Goal: Task Accomplishment & Management: Manage account settings

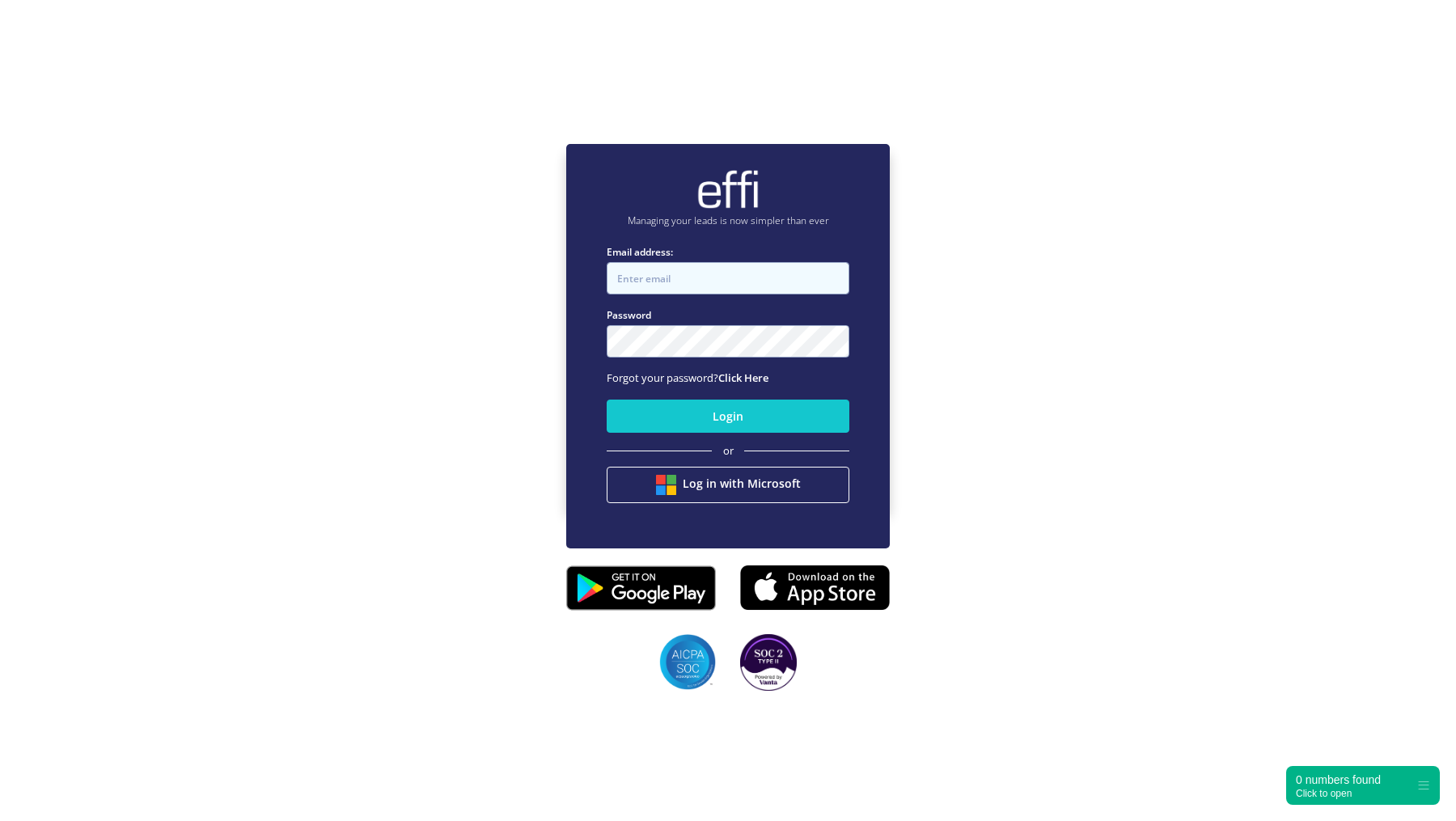
type input "[EMAIL_ADDRESS][DOMAIN_NAME]"
click at [658, 282] on input "[EMAIL_ADDRESS][DOMAIN_NAME]" at bounding box center [728, 278] width 243 height 32
click at [504, 283] on div "Managing your leads is now simpler than ever Email address: [EMAIL_ADDRESS][DOM…" at bounding box center [728, 326] width 1456 height 821
click at [655, 422] on button "Login" at bounding box center [728, 416] width 243 height 33
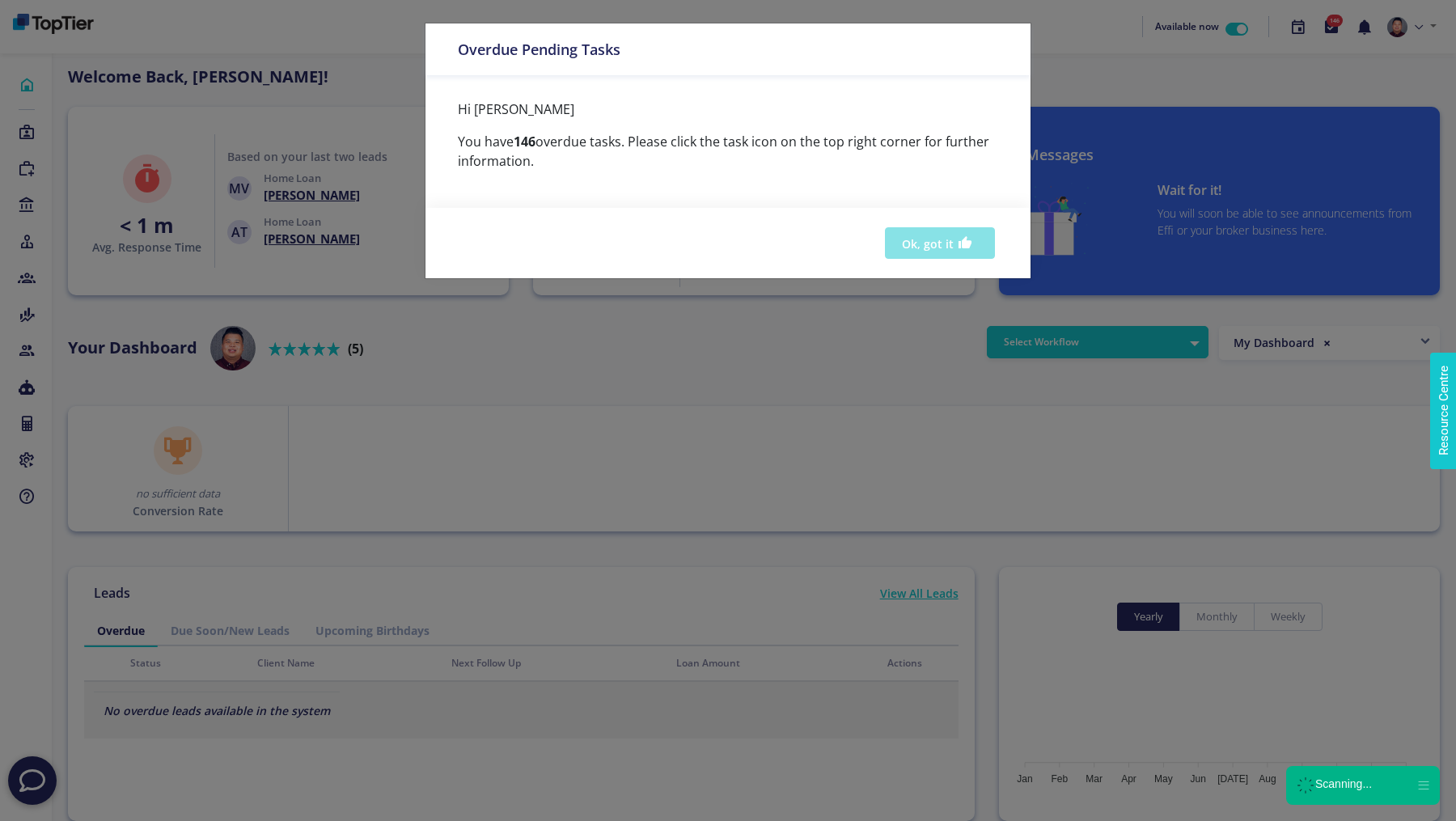
click at [957, 234] on button "Ok, got it" at bounding box center [941, 243] width 110 height 31
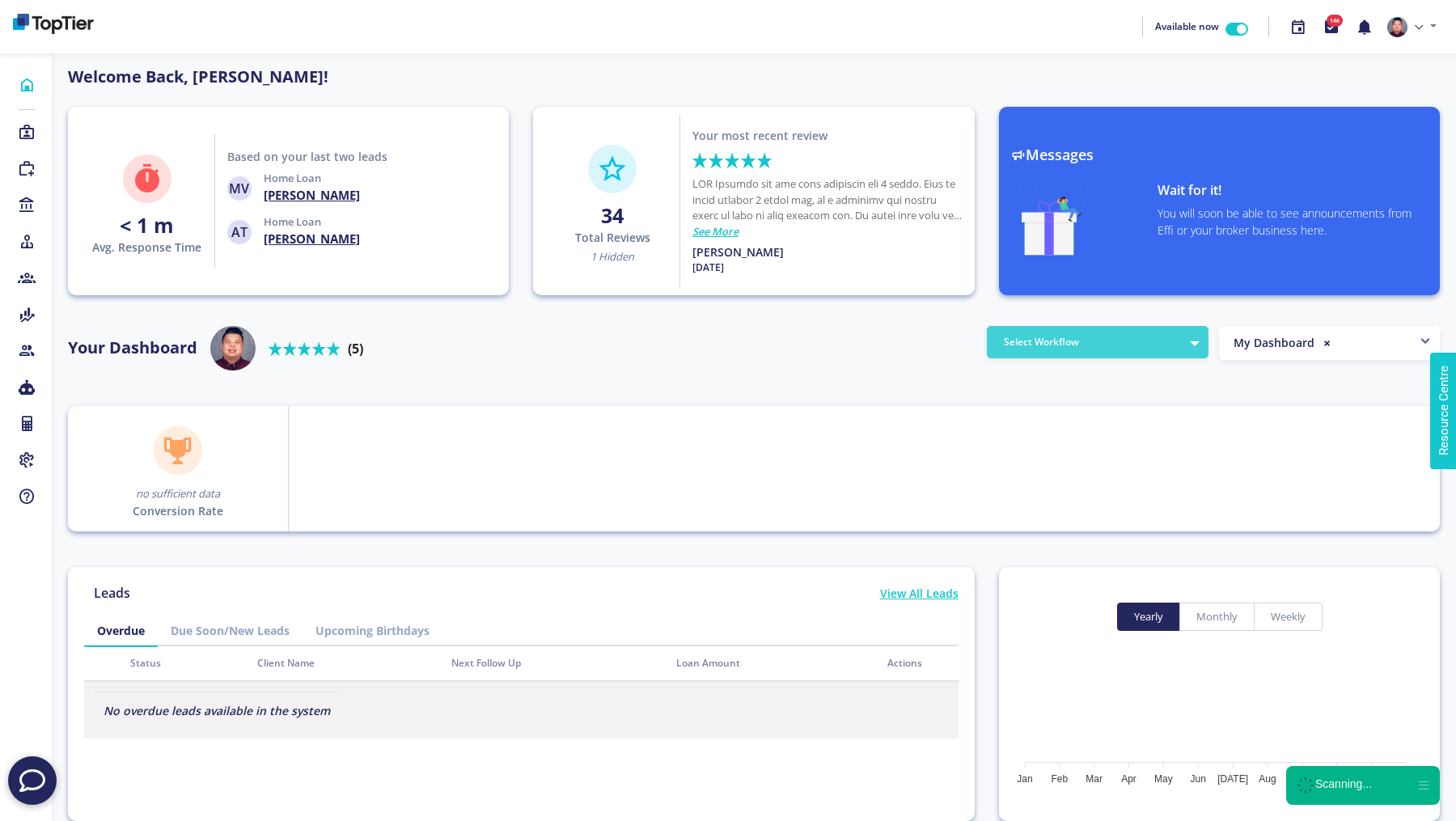
click at [1051, 351] on button "Select Workflow" at bounding box center [1098, 342] width 222 height 32
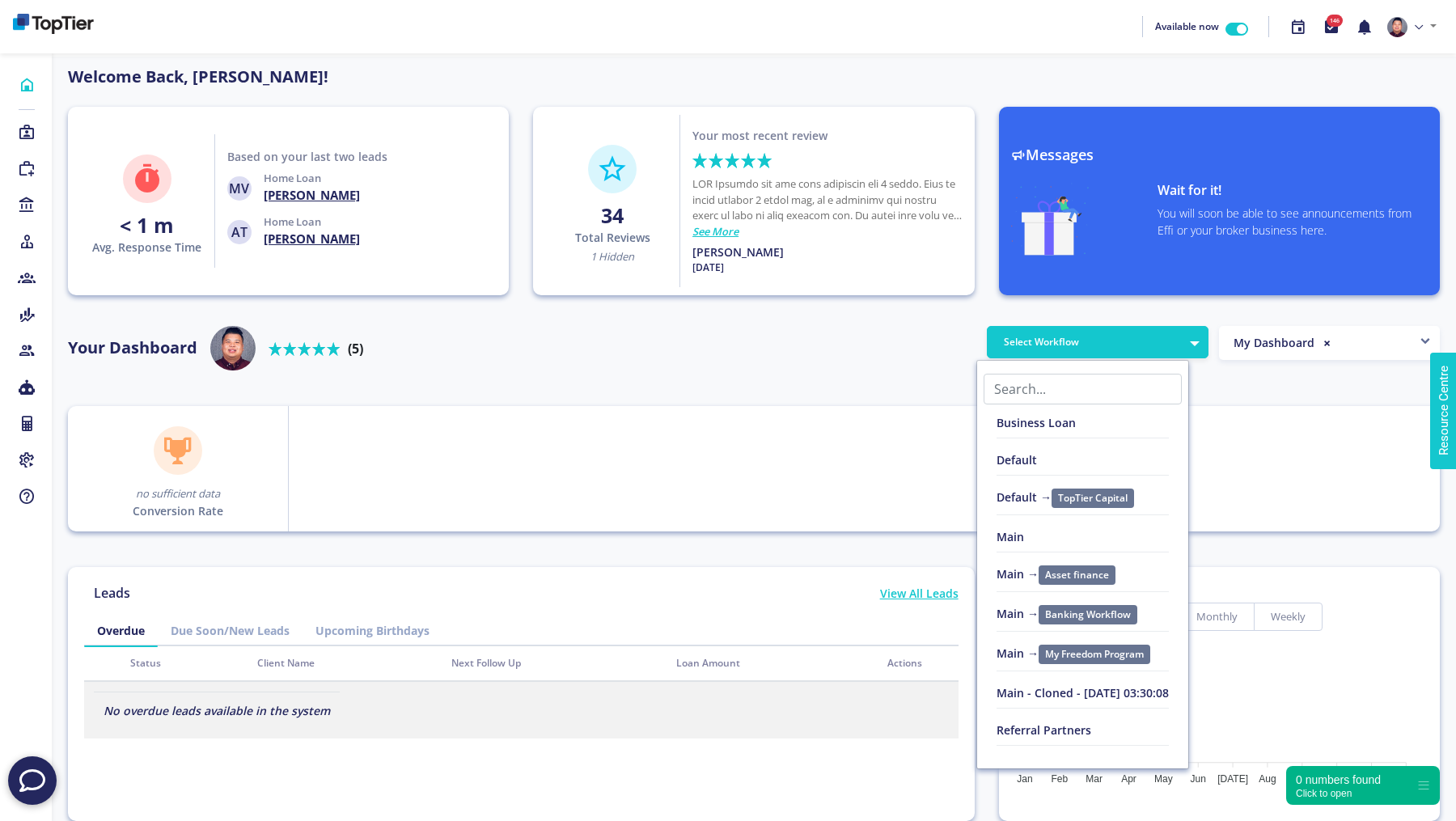
click at [1052, 459] on link "Default" at bounding box center [1083, 467] width 211 height 37
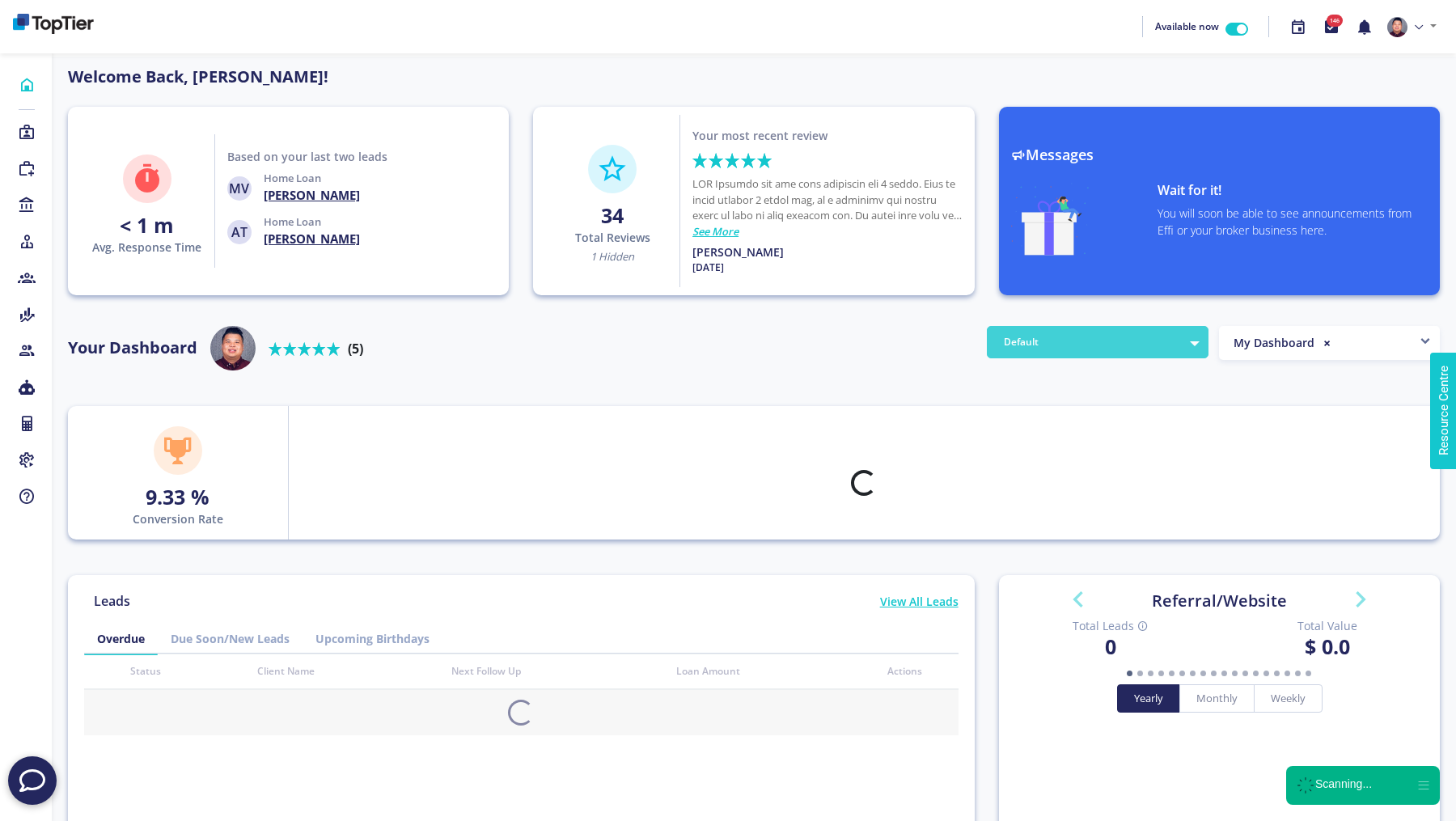
scroll to position [146, 259]
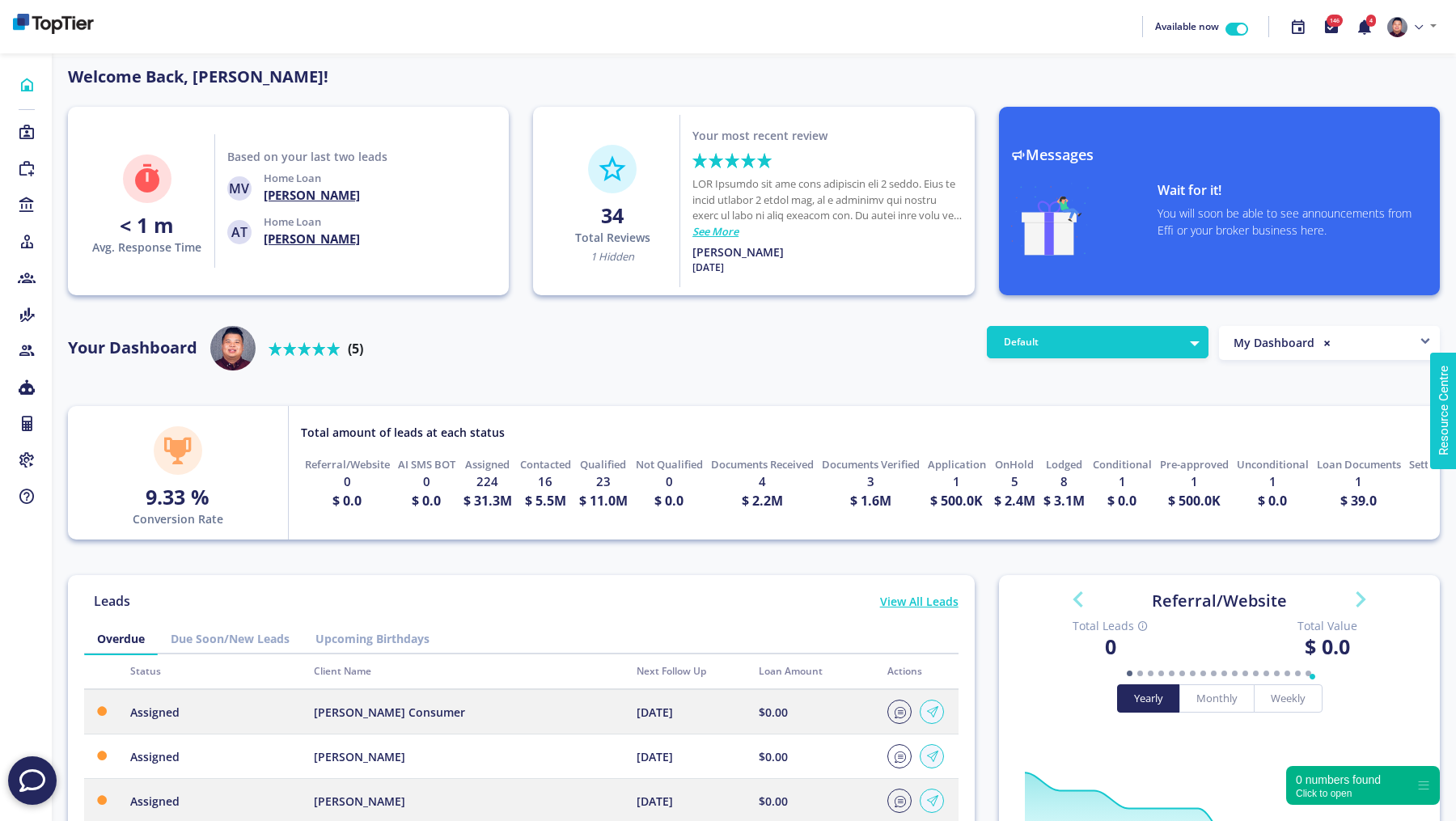
scroll to position [146, 259]
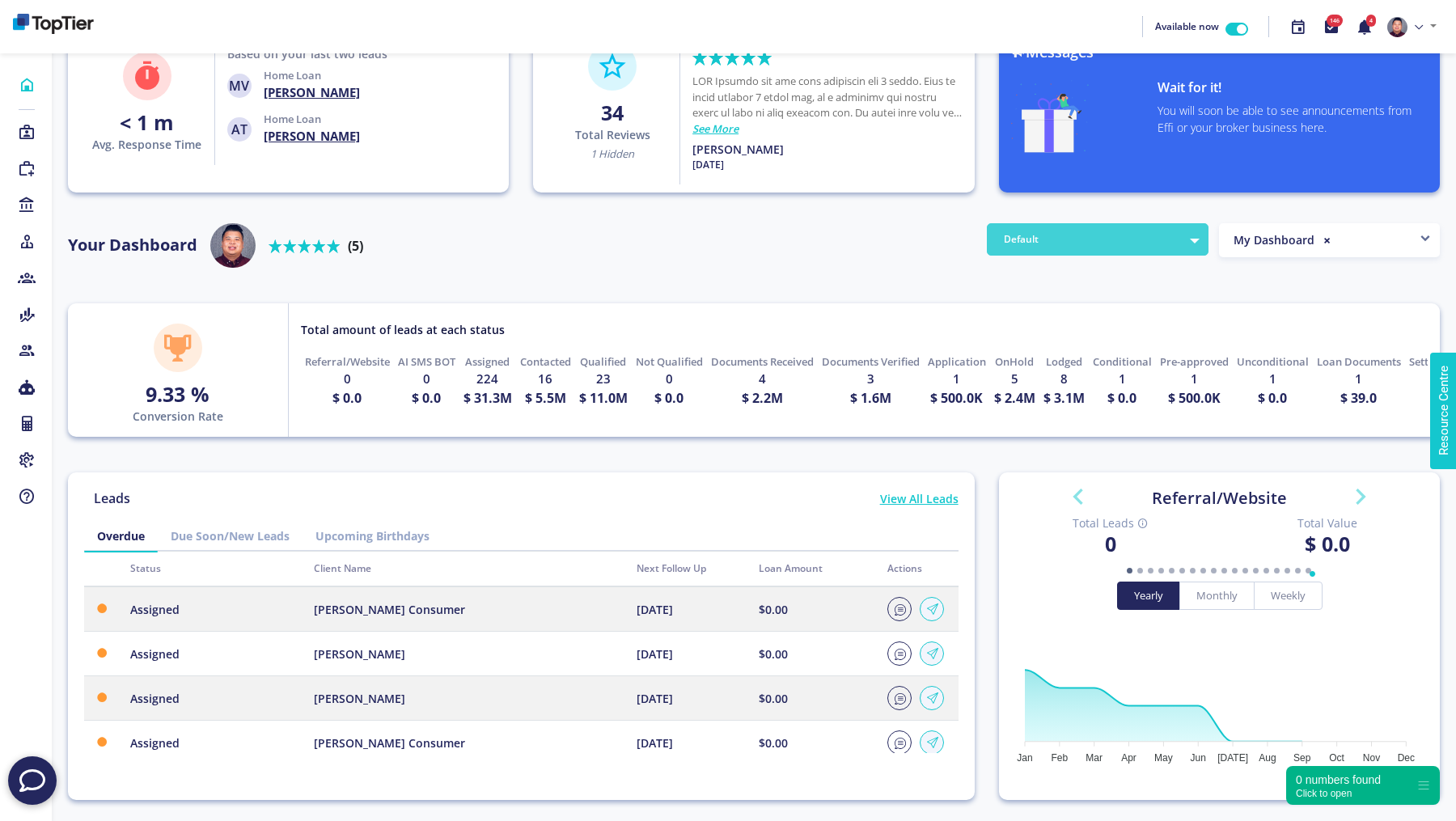
scroll to position [40, 0]
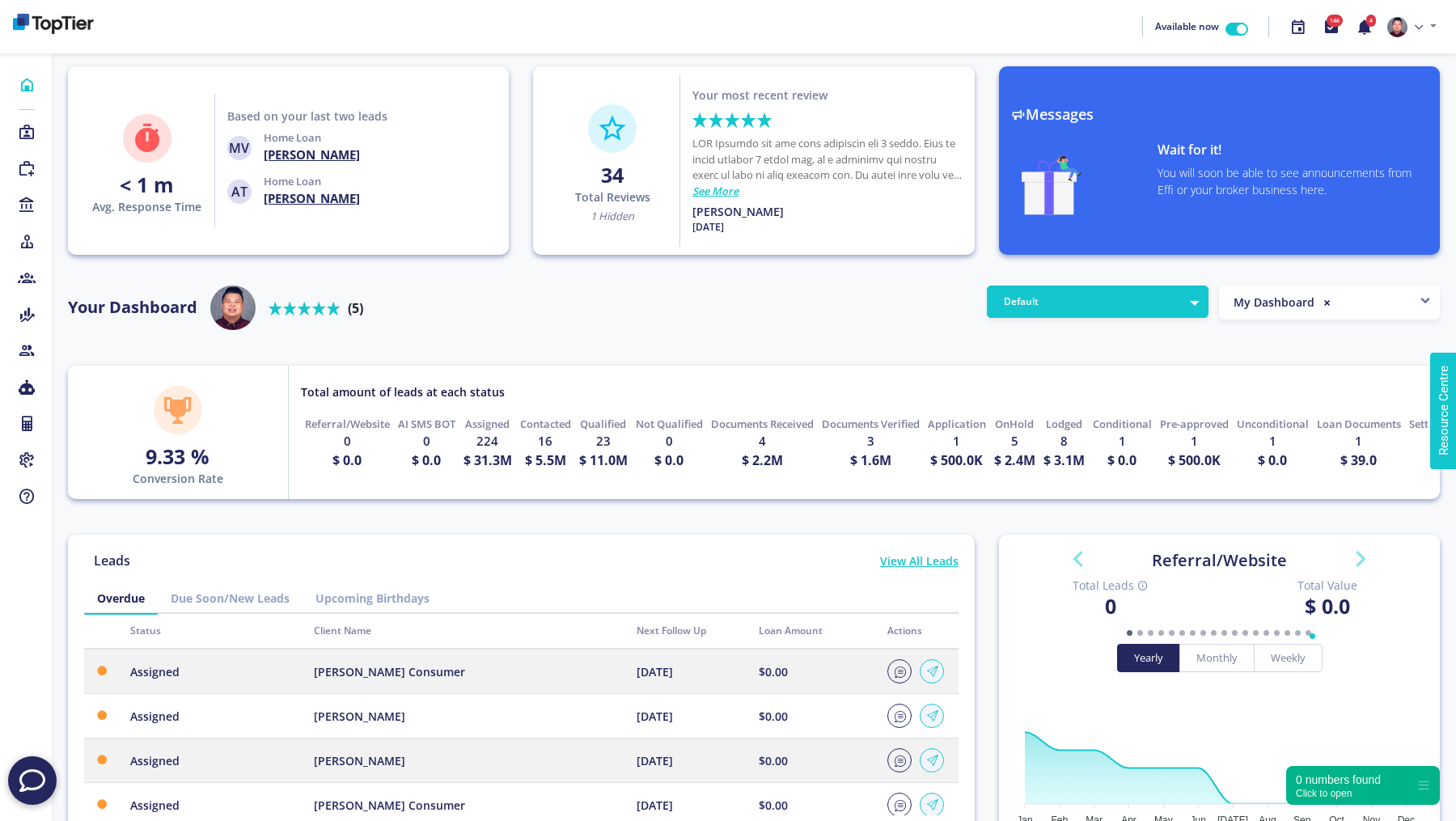
drag, startPoint x: 712, startPoint y: 143, endPoint x: 781, endPoint y: 204, distance: 92.1
click at [781, 204] on div "Your most recent review Rated 5 stars out of 5 See More [PERSON_NAME] [DATE]" at bounding box center [828, 160] width 294 height 172
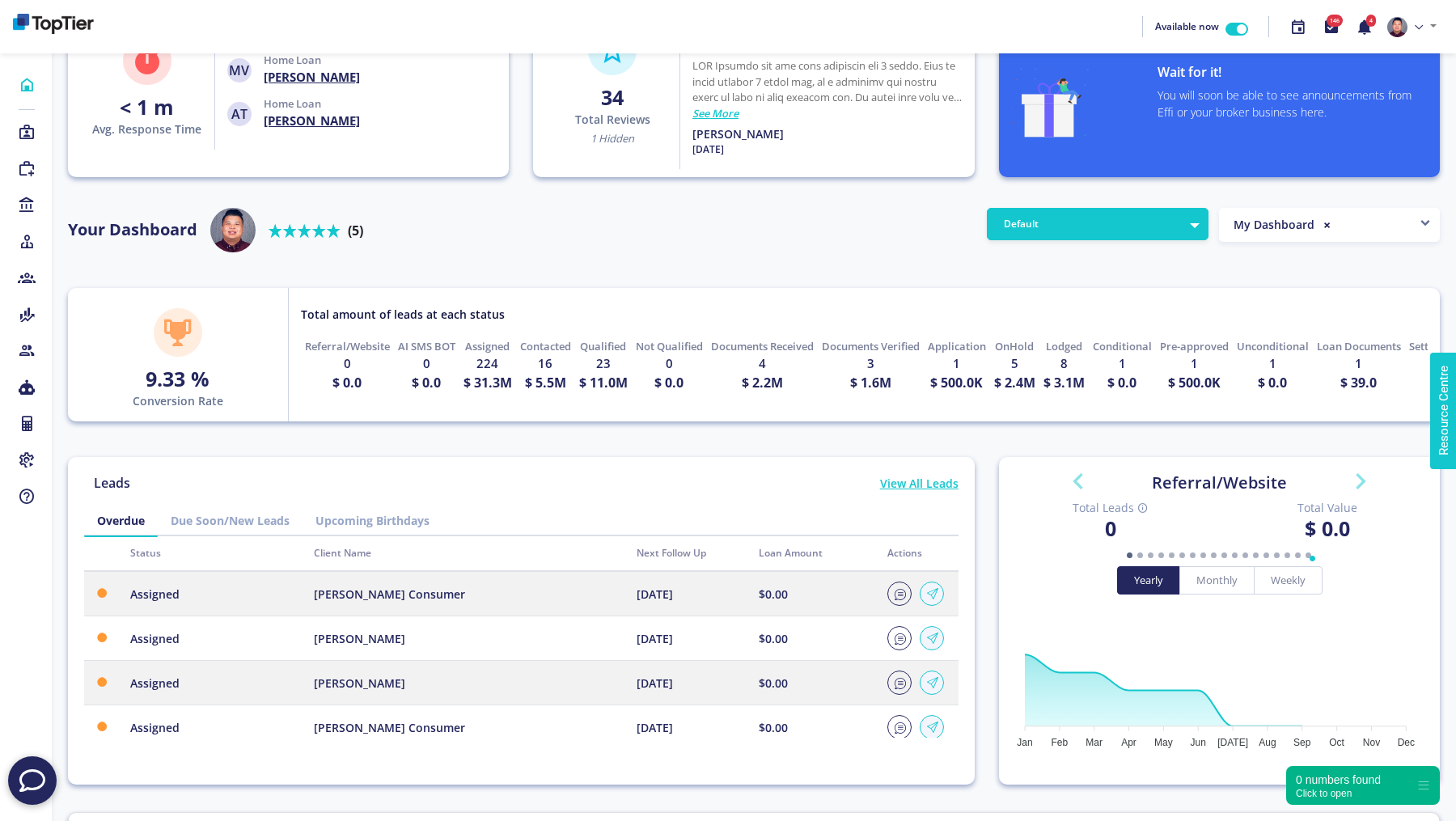
scroll to position [130, 0]
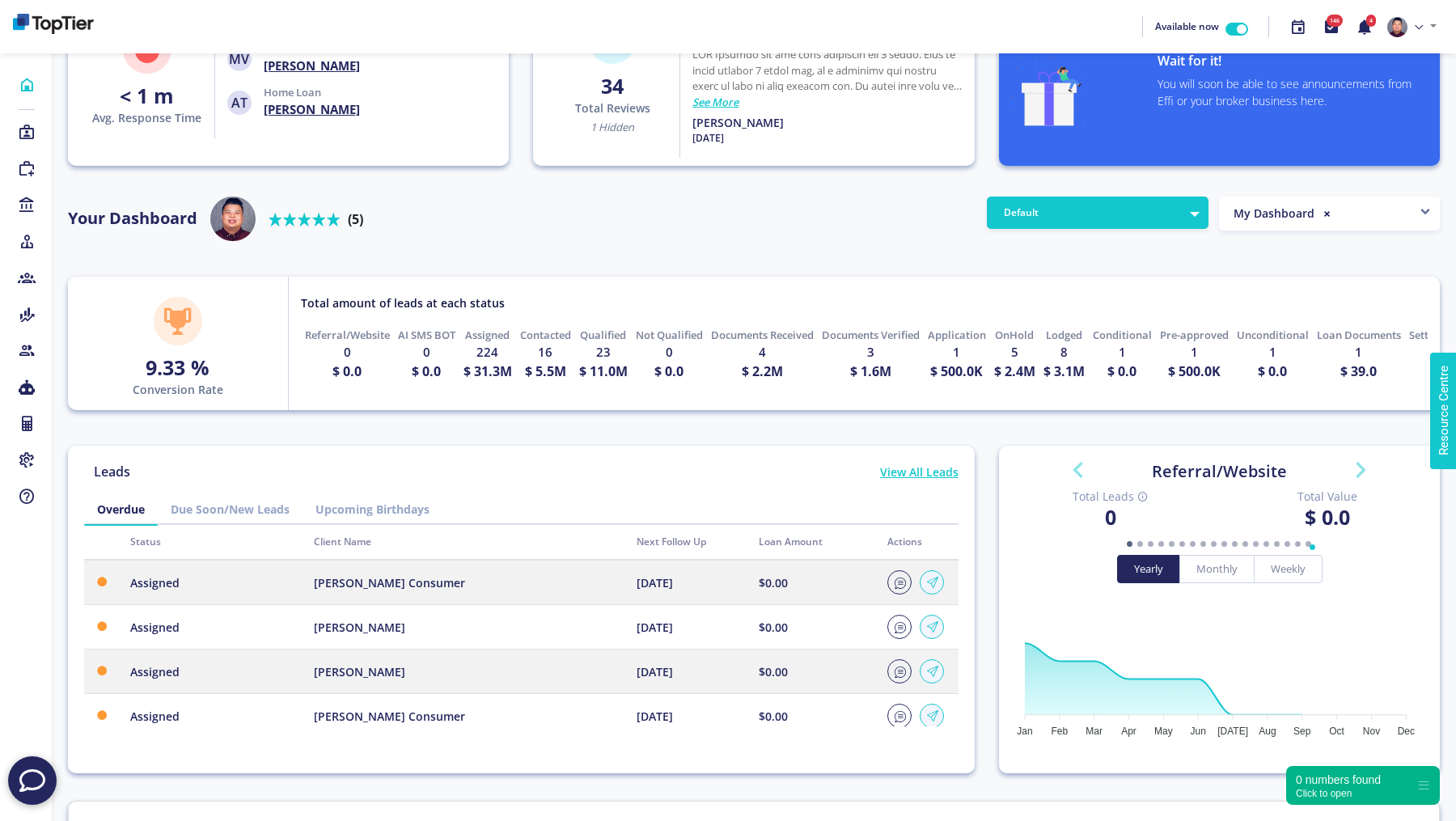
drag, startPoint x: 308, startPoint y: 337, endPoint x: 846, endPoint y: 371, distance: 539.1
click at [846, 371] on div "Referral/Website 0 $ 0.0 AI SMS BOT 0 $ 0.0 Assigned 224 $ 31.3M Contacted 16 $…" at bounding box center [858, 360] width 1139 height 66
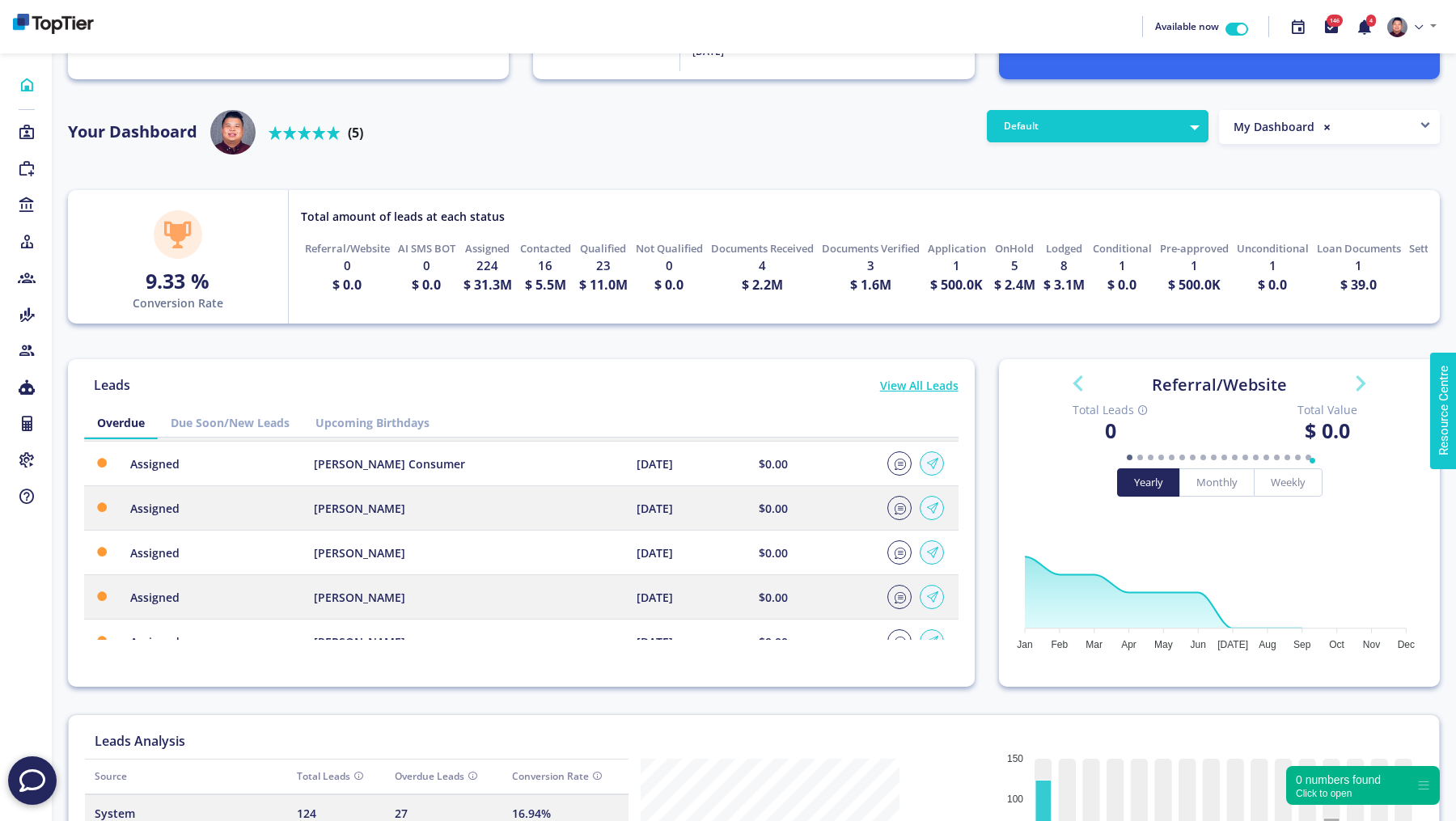
scroll to position [128, 0]
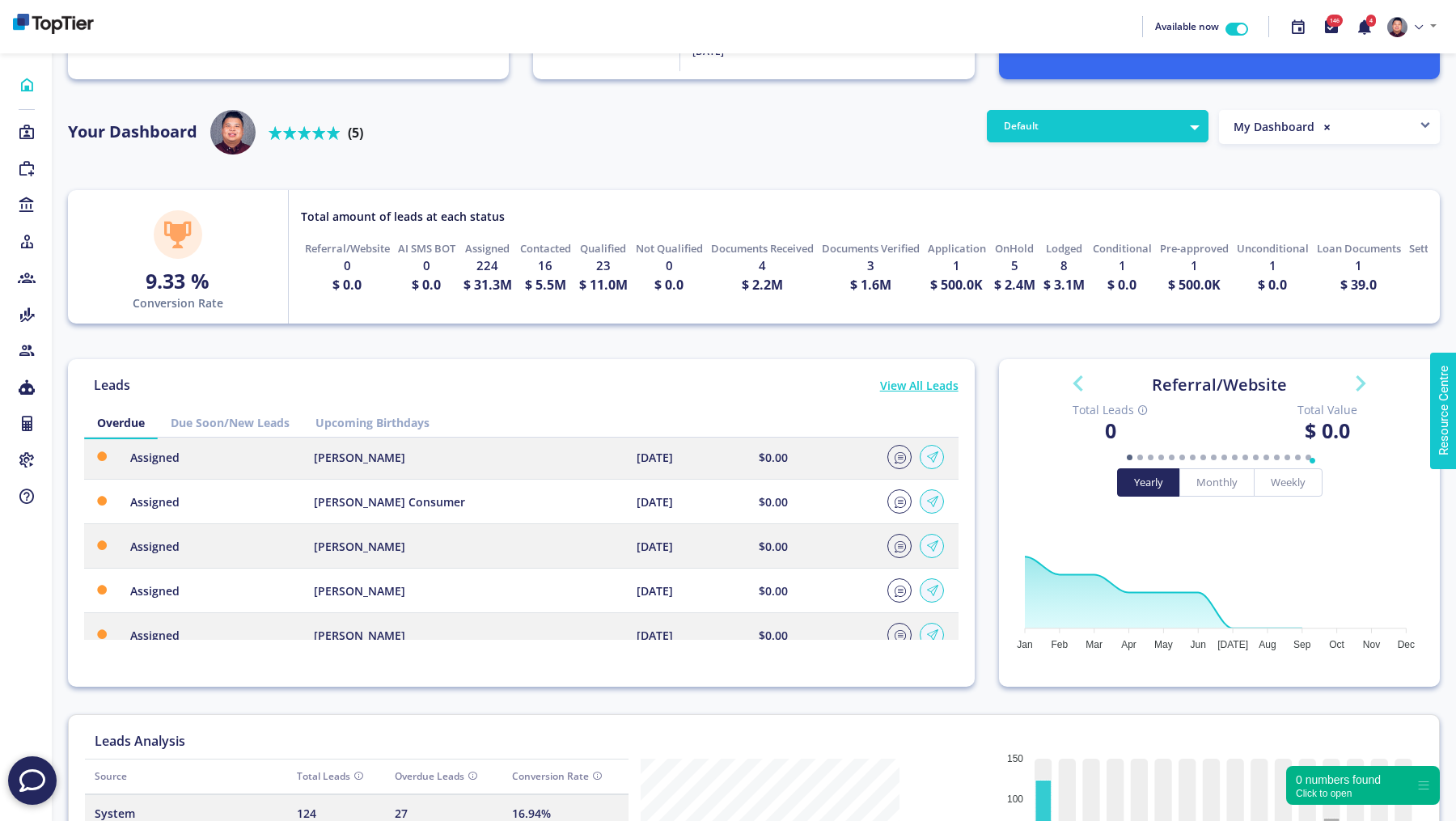
click at [207, 421] on link "Due Soon/New Leads" at bounding box center [230, 422] width 145 height 30
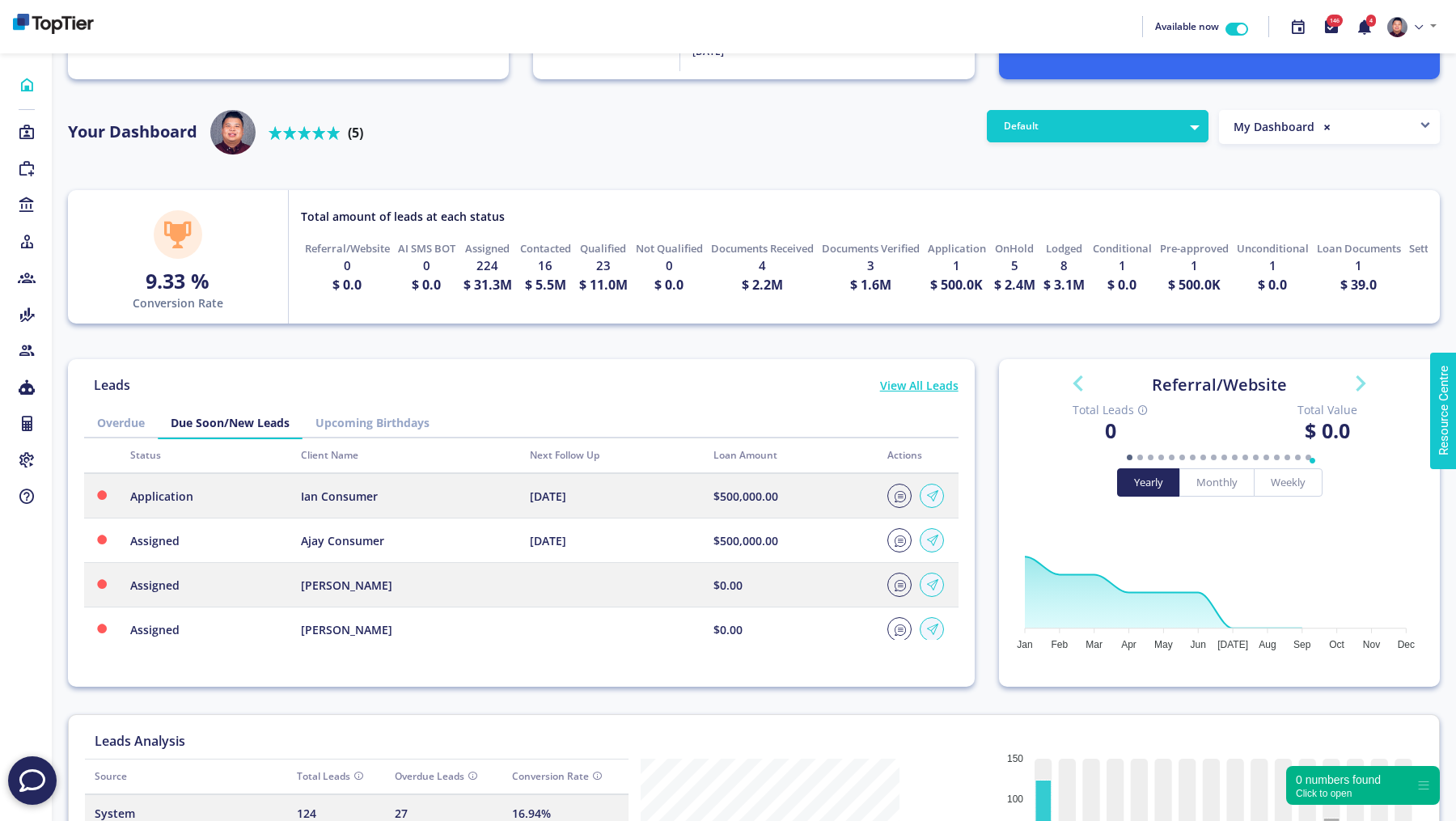
click at [352, 418] on link "Upcoming Birthdays" at bounding box center [372, 422] width 140 height 30
